Goal: Task Accomplishment & Management: Manage account settings

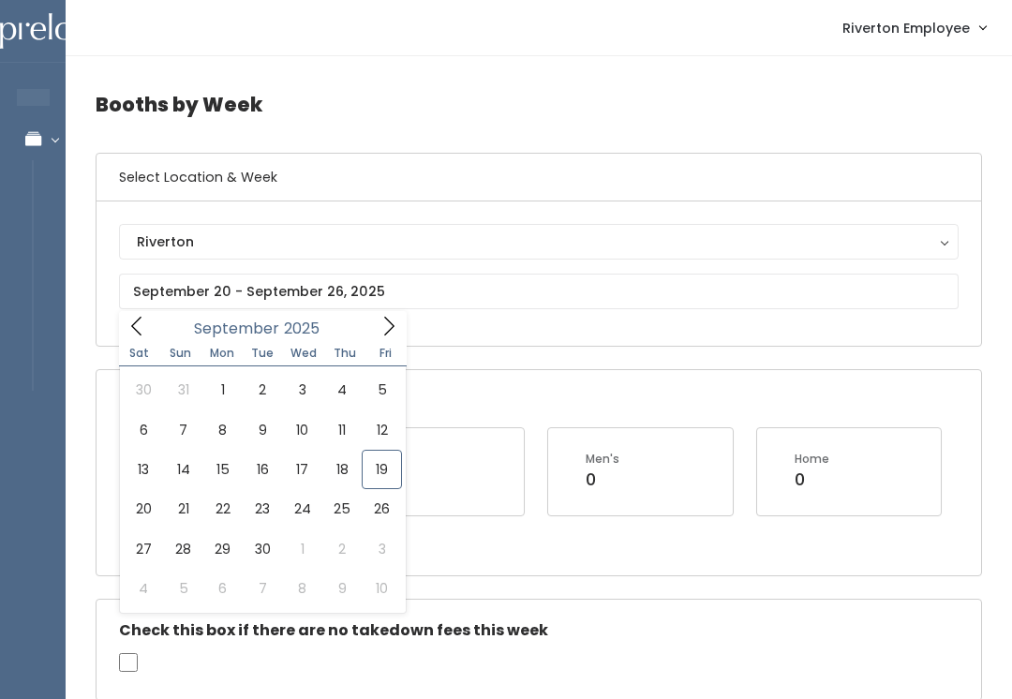
scroll to position [0, 192]
type input "[DATE] to [DATE]"
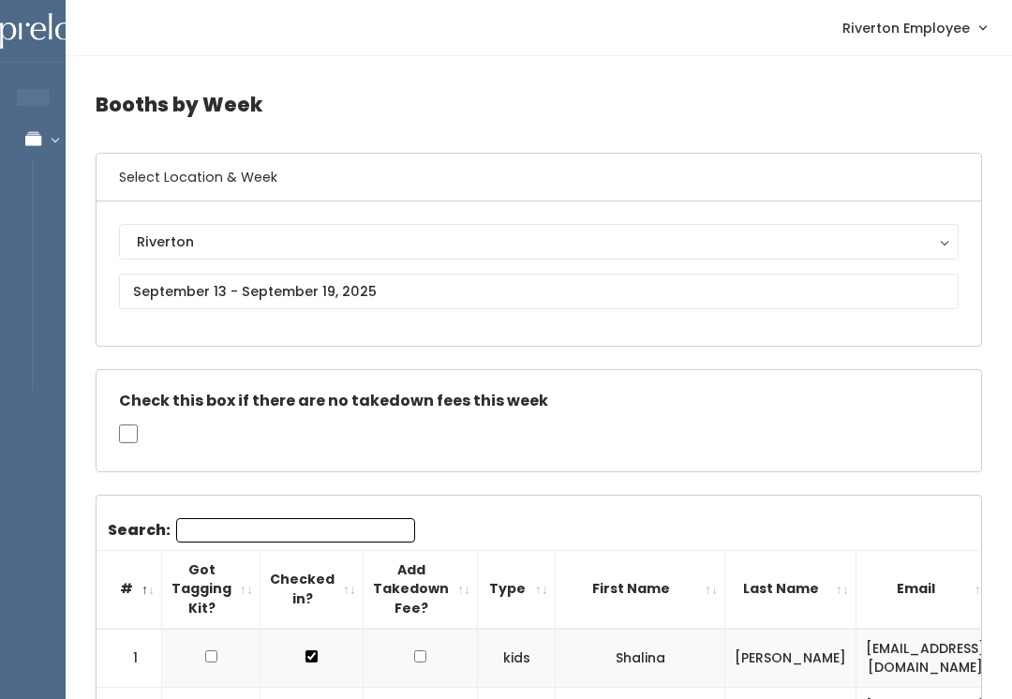
click at [366, 257] on button "Riverton" at bounding box center [539, 242] width 840 height 36
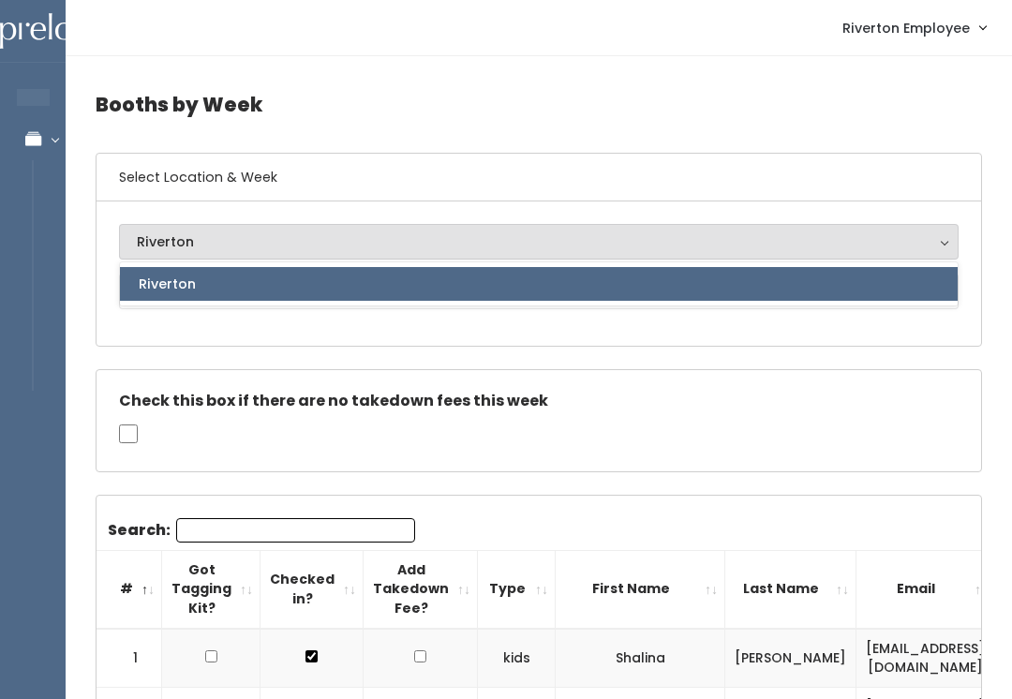
click at [379, 338] on div "Riverton Riverton Riverton" at bounding box center [539, 274] width 885 height 144
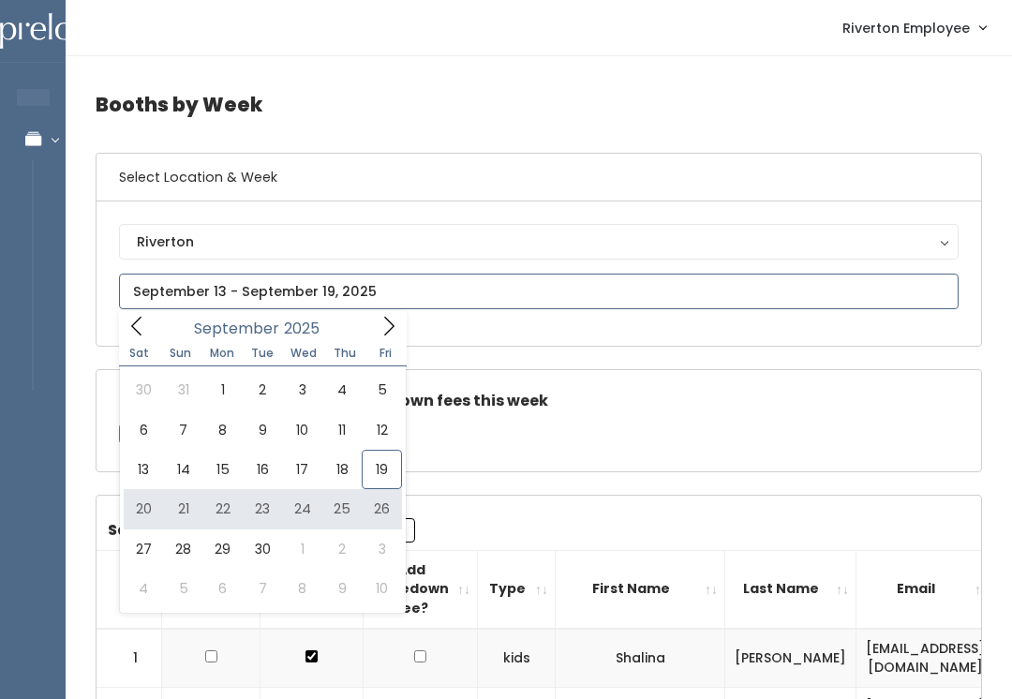
type input "September 20 to September 26"
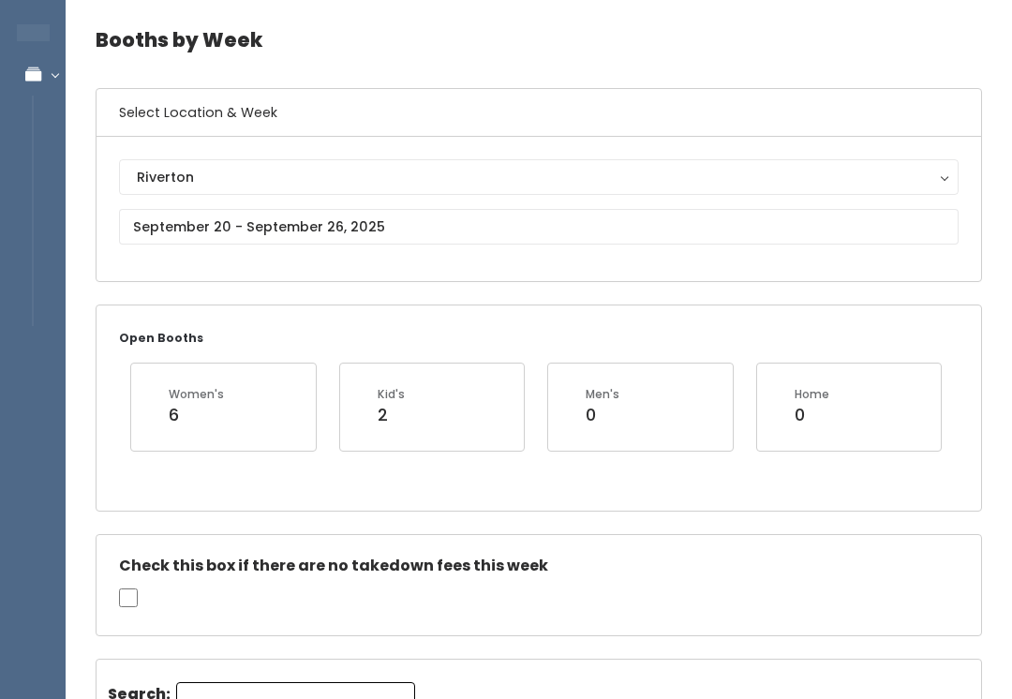
scroll to position [55, 0]
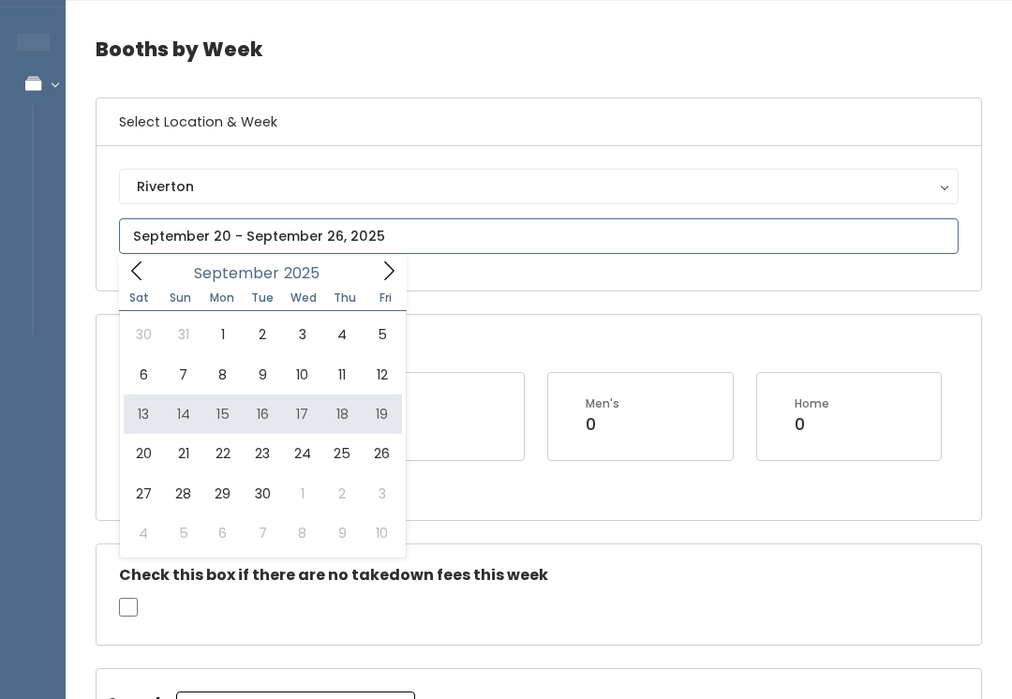
type input "September 13 to September 19"
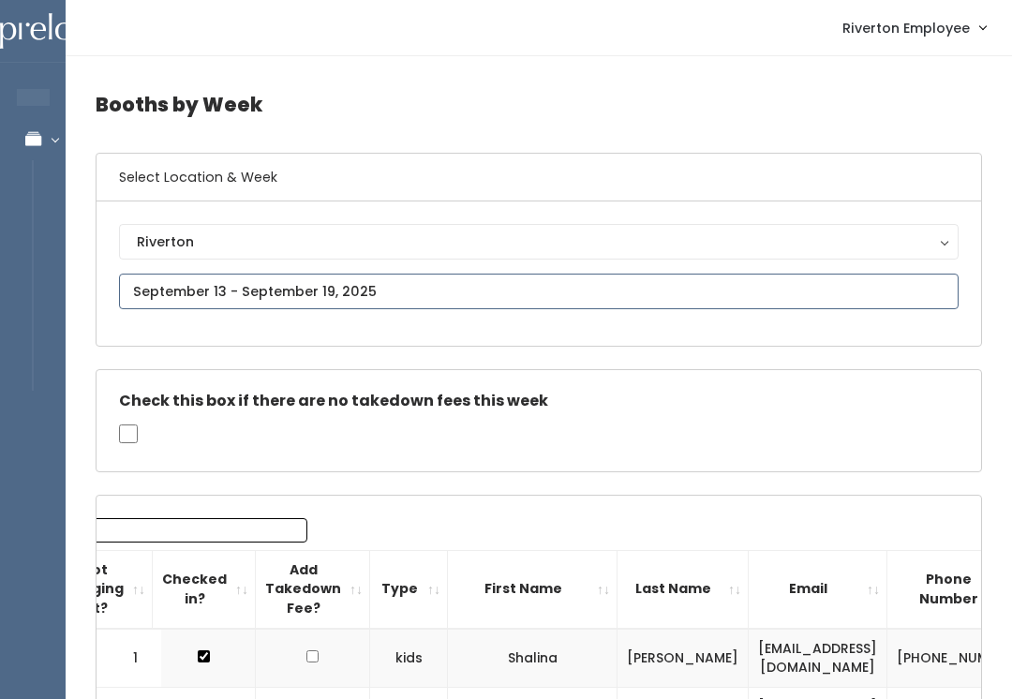
click at [404, 287] on input "text" at bounding box center [539, 292] width 840 height 36
type input "September 20 to September 26"
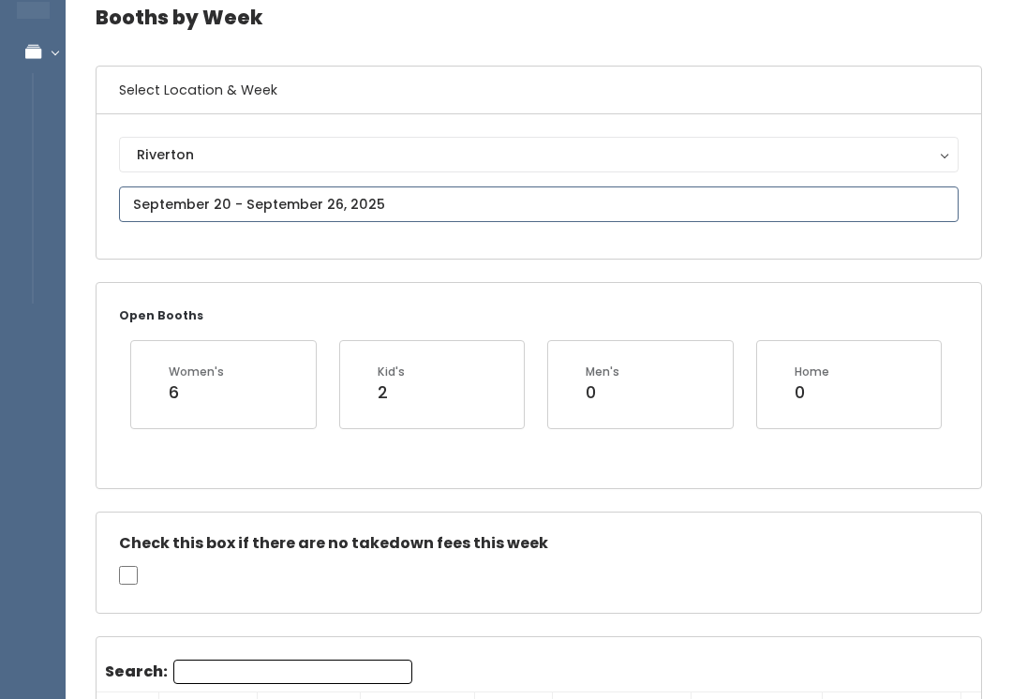
click at [442, 207] on input "text" at bounding box center [539, 205] width 840 height 36
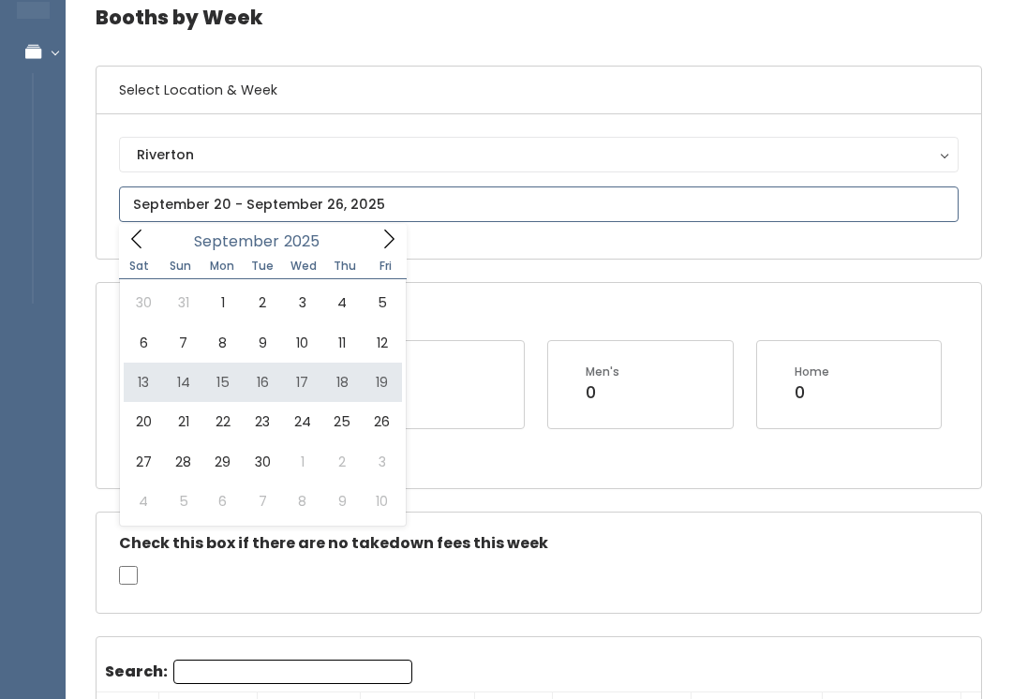
type input "September 13 to September 19"
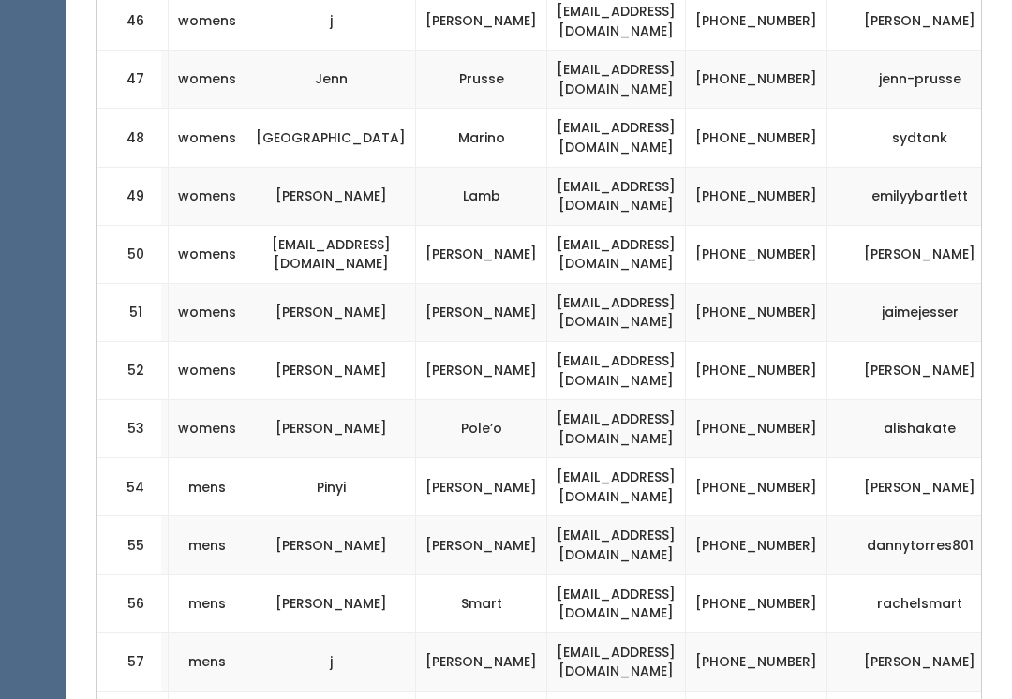
scroll to position [3242, 0]
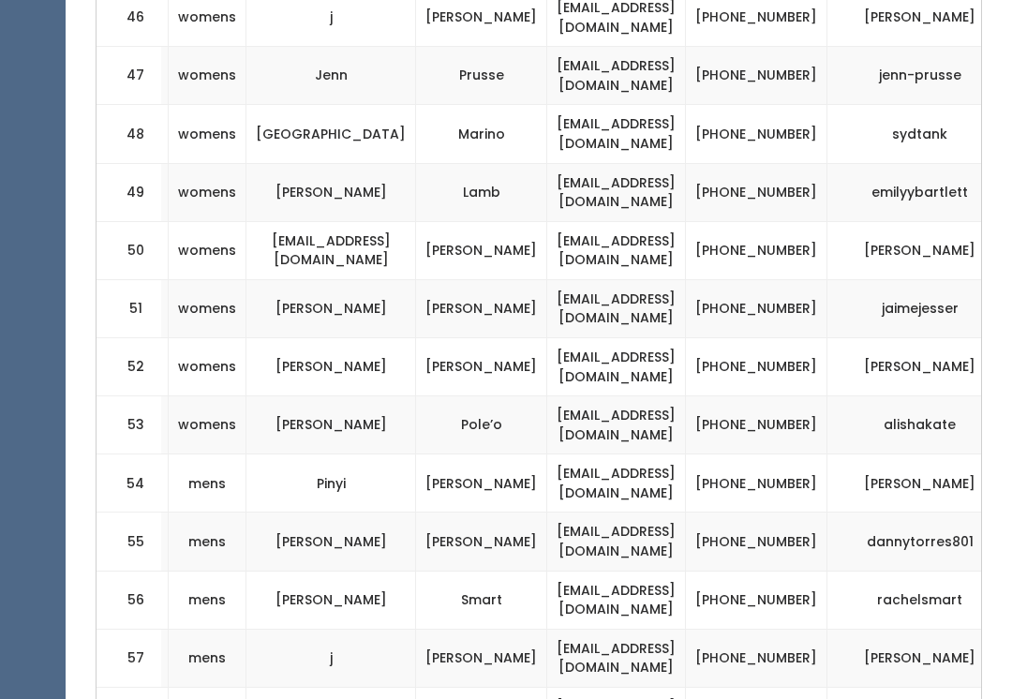
click at [800, 338] on td "[PHONE_NUMBER]" at bounding box center [757, 367] width 142 height 58
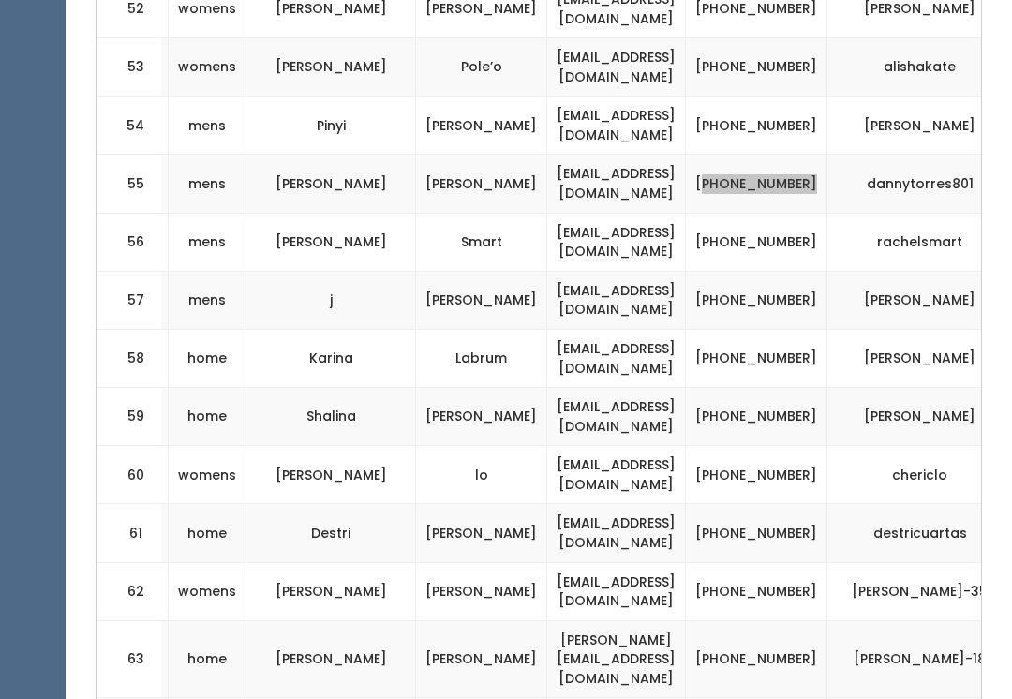
scroll to position [3722, 0]
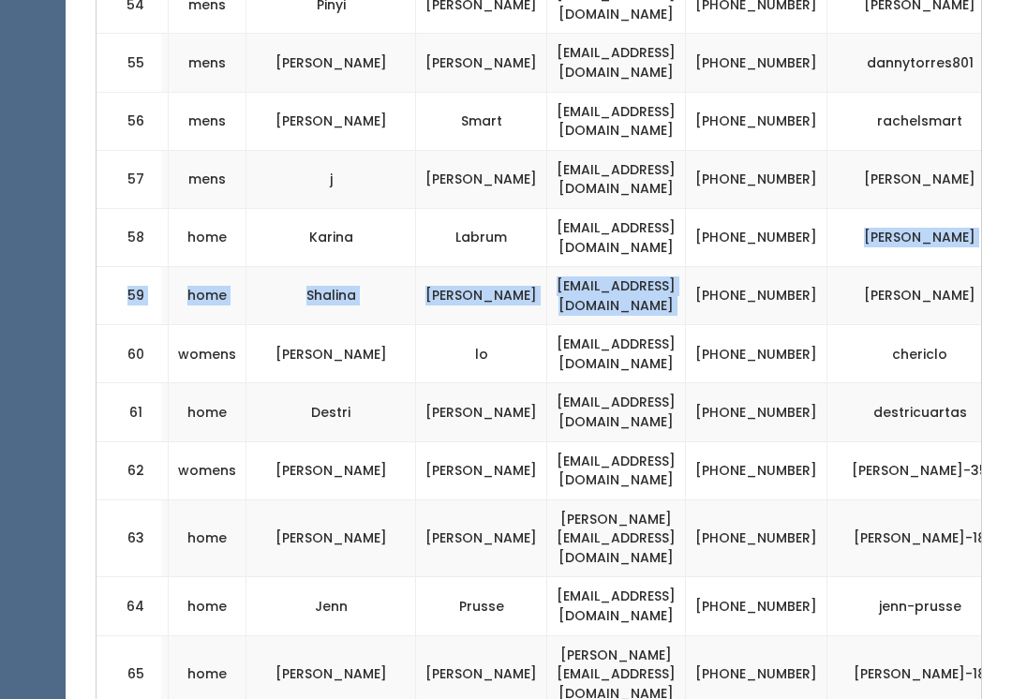
click at [874, 267] on td "[PERSON_NAME]" at bounding box center [927, 296] width 199 height 58
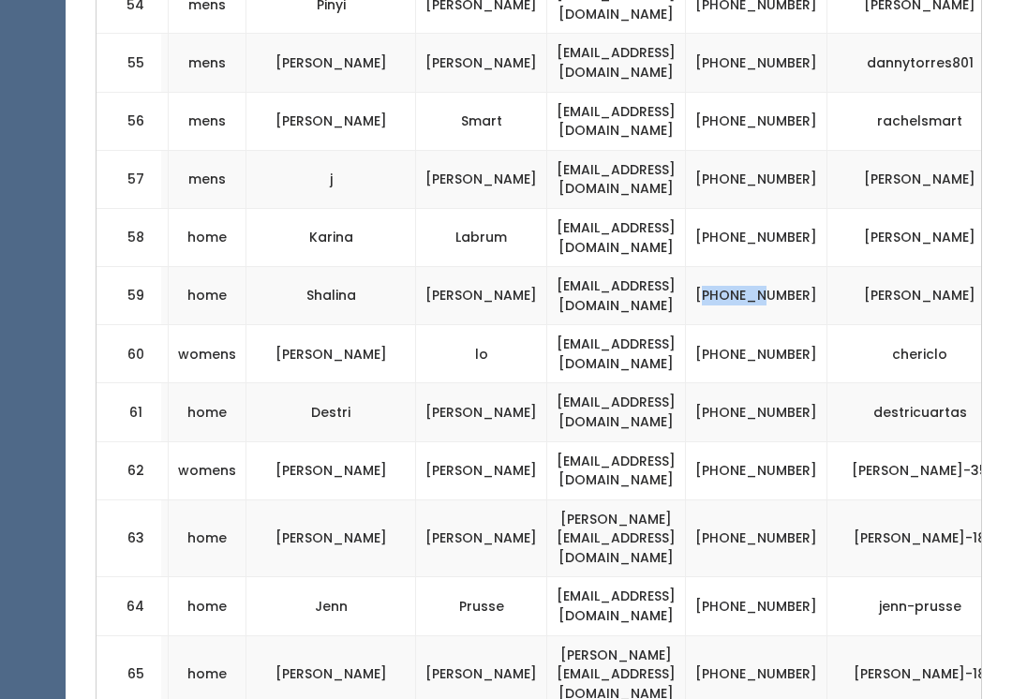
click at [828, 325] on td "[PHONE_NUMBER]" at bounding box center [757, 354] width 142 height 58
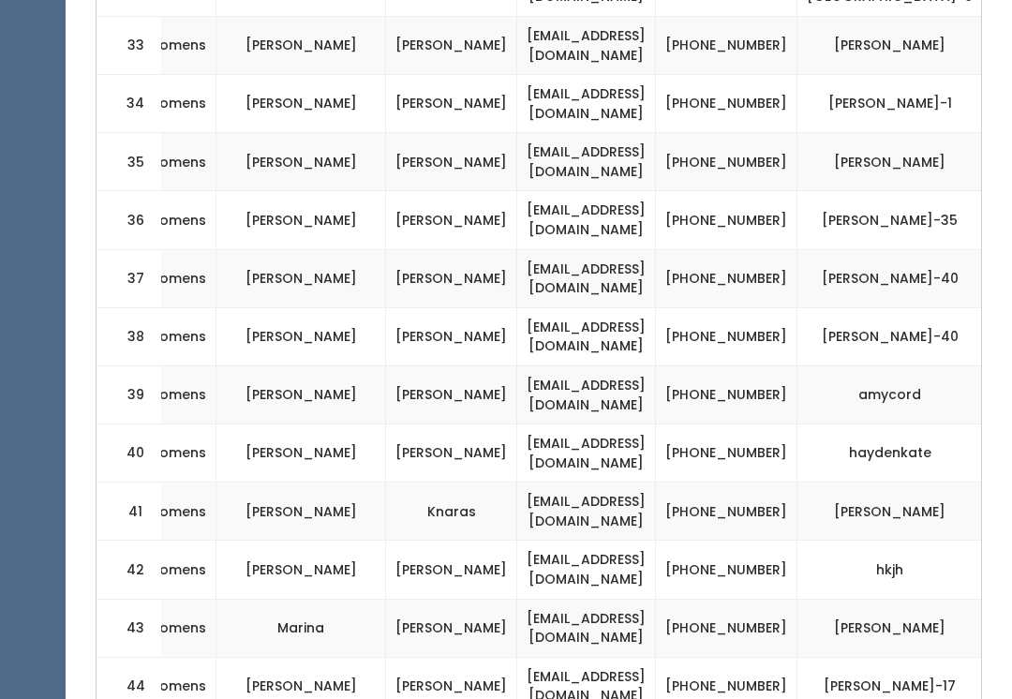
scroll to position [2458, 0]
click at [798, 424] on td "[PHONE_NUMBER]" at bounding box center [727, 453] width 142 height 58
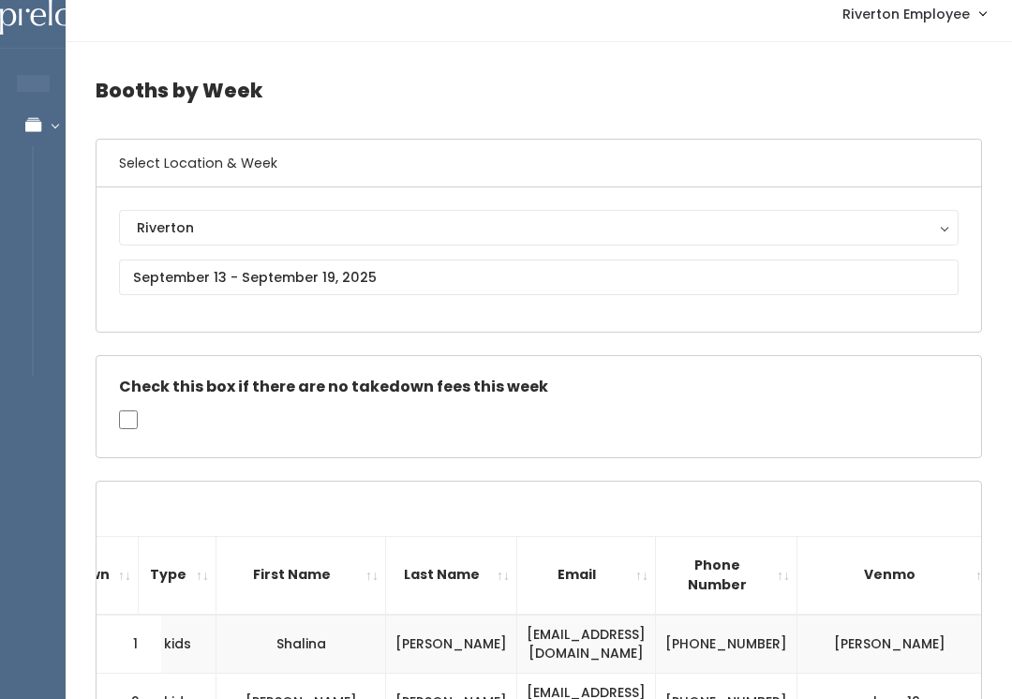
scroll to position [15, 0]
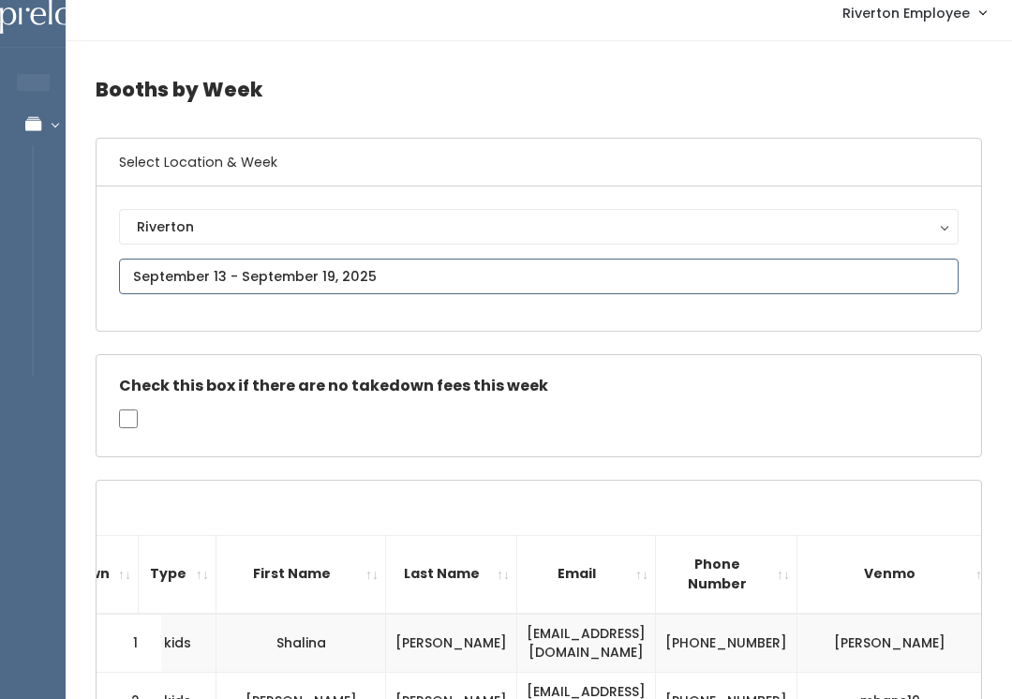
click at [338, 277] on input "text" at bounding box center [539, 277] width 840 height 36
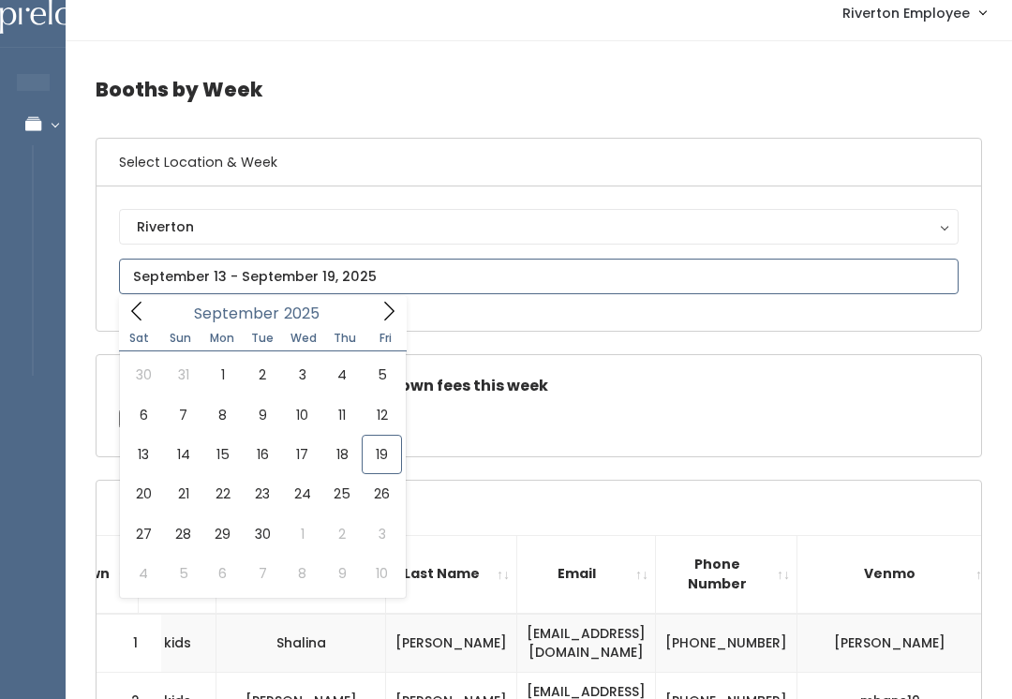
type input "[DATE] to [DATE]"
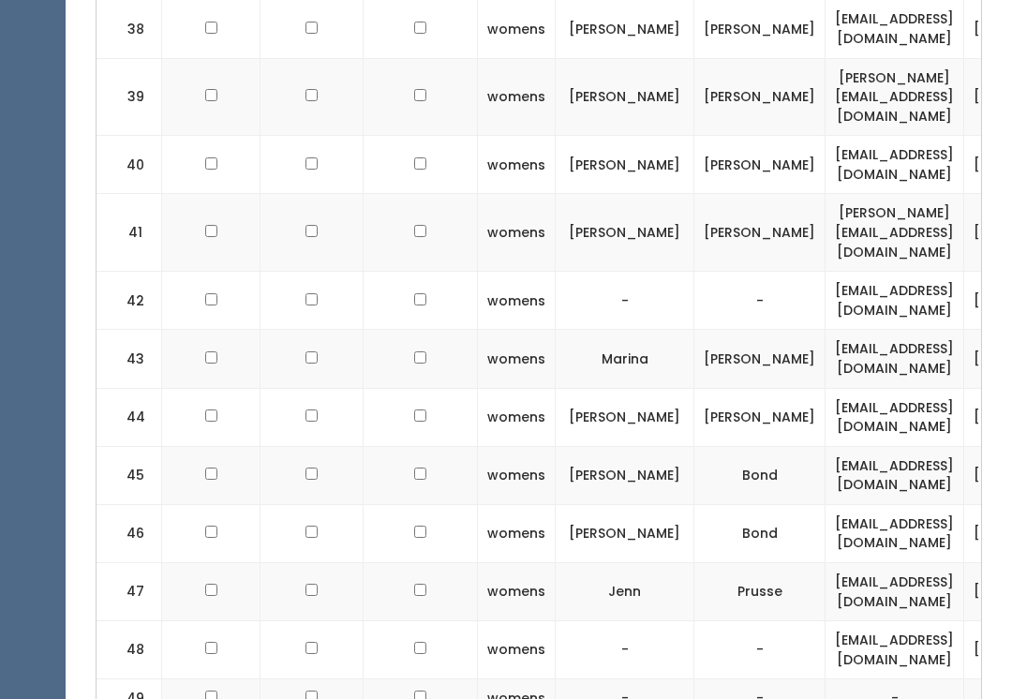
checkbox input "true"
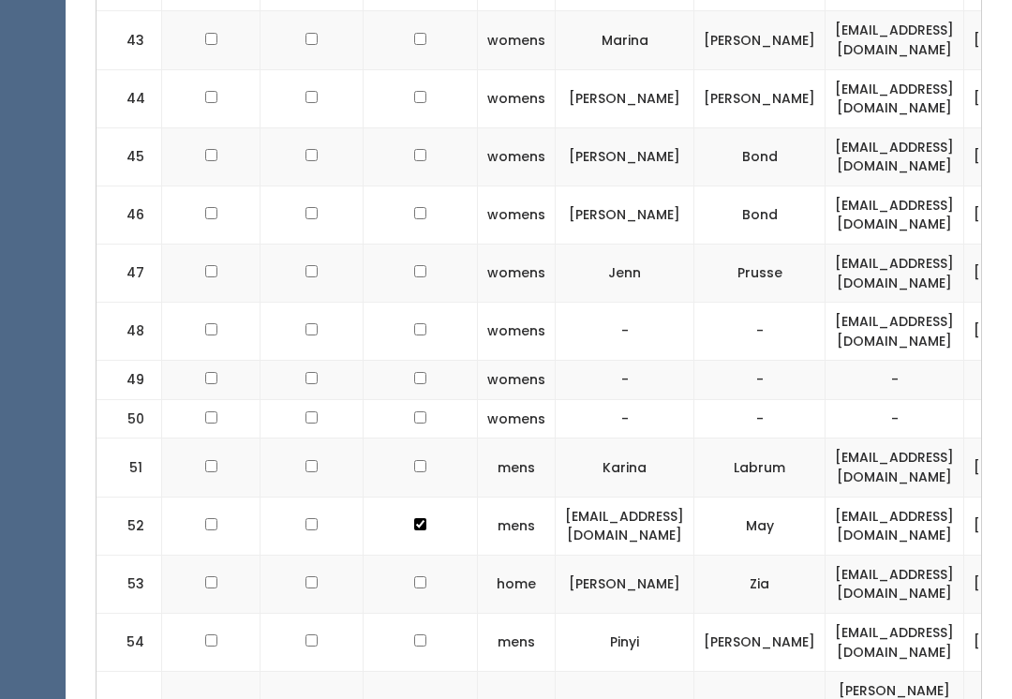
scroll to position [3399, 0]
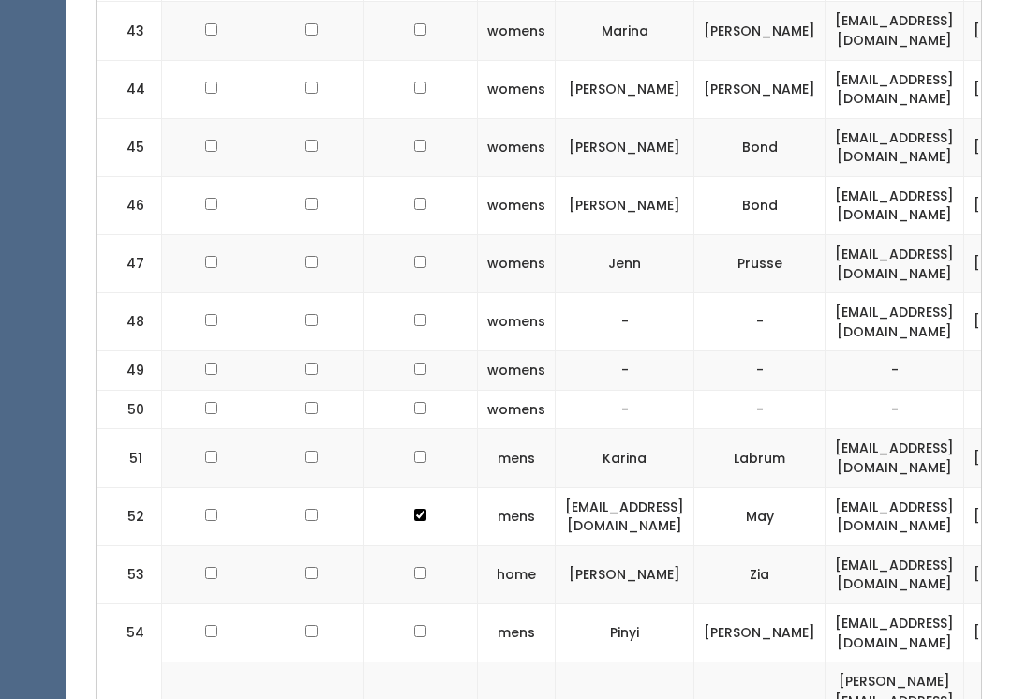
click at [414, 698] on input "checkbox" at bounding box center [420, 709] width 12 height 12
checkbox input "true"
